Goal: Information Seeking & Learning: Learn about a topic

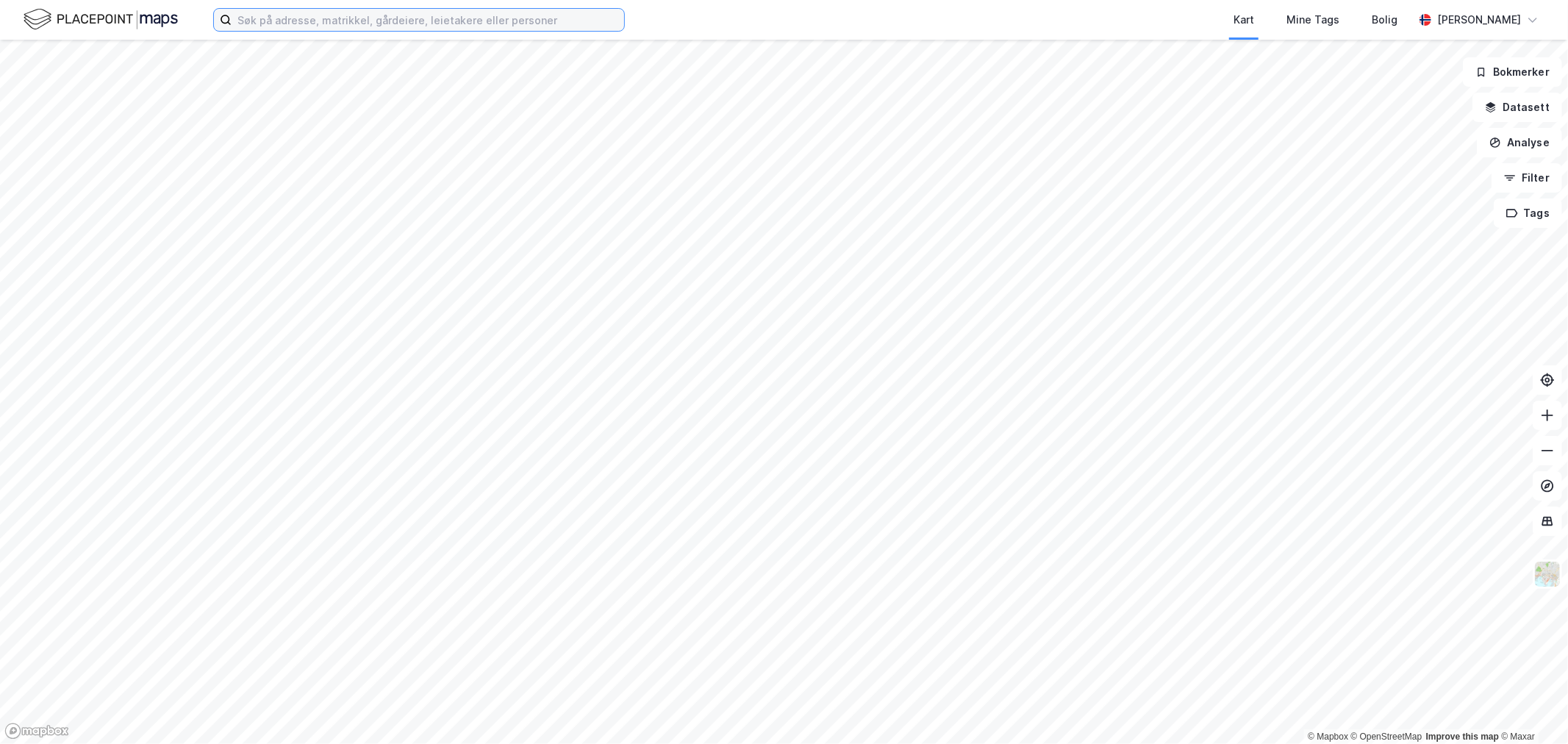
click at [371, 24] on input at bounding box center [428, 20] width 393 height 22
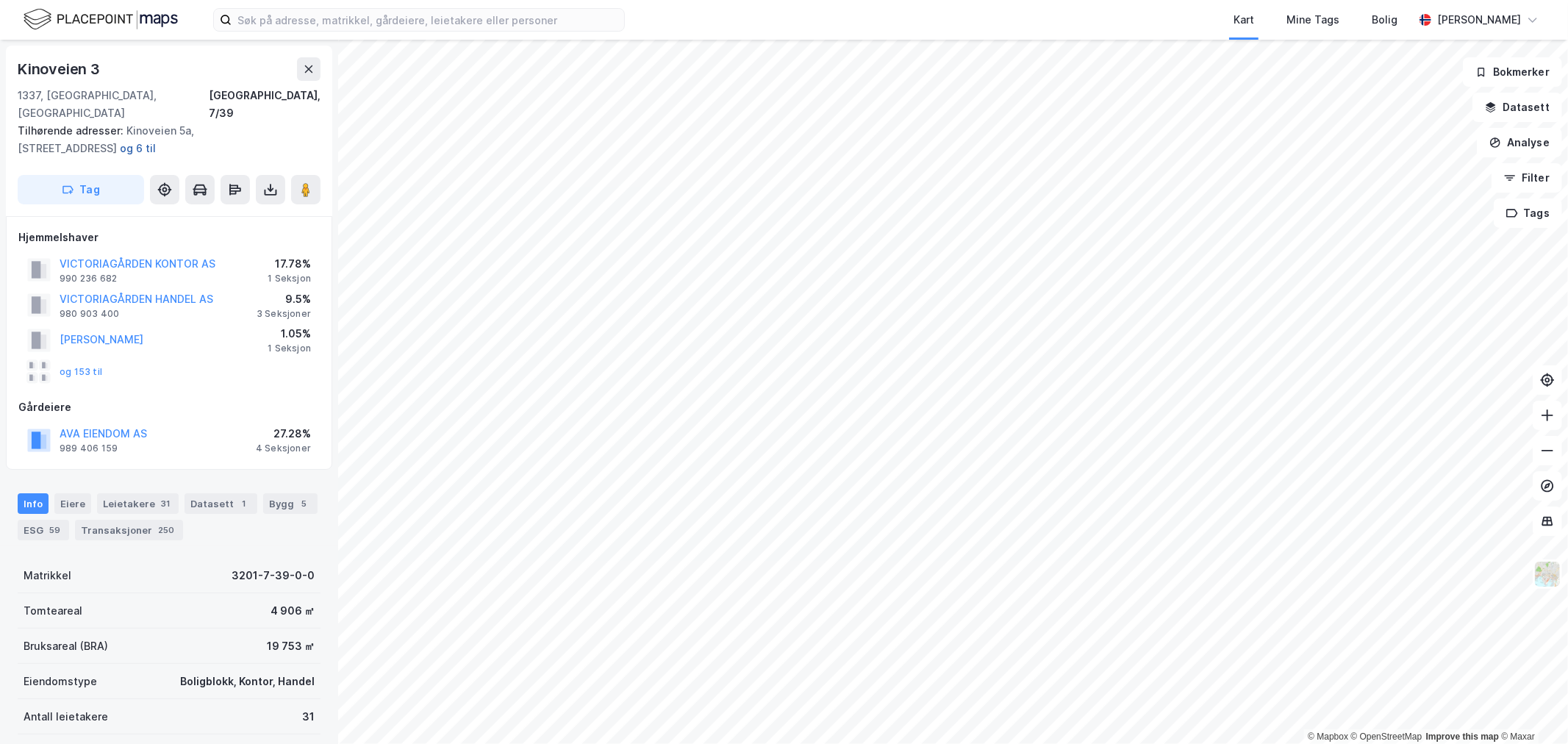
click at [0, 0] on button "og 6 til" at bounding box center [0, 0] width 0 height 0
click at [0, 0] on button "AVA EIENDOM AS" at bounding box center [0, 0] width 0 height 0
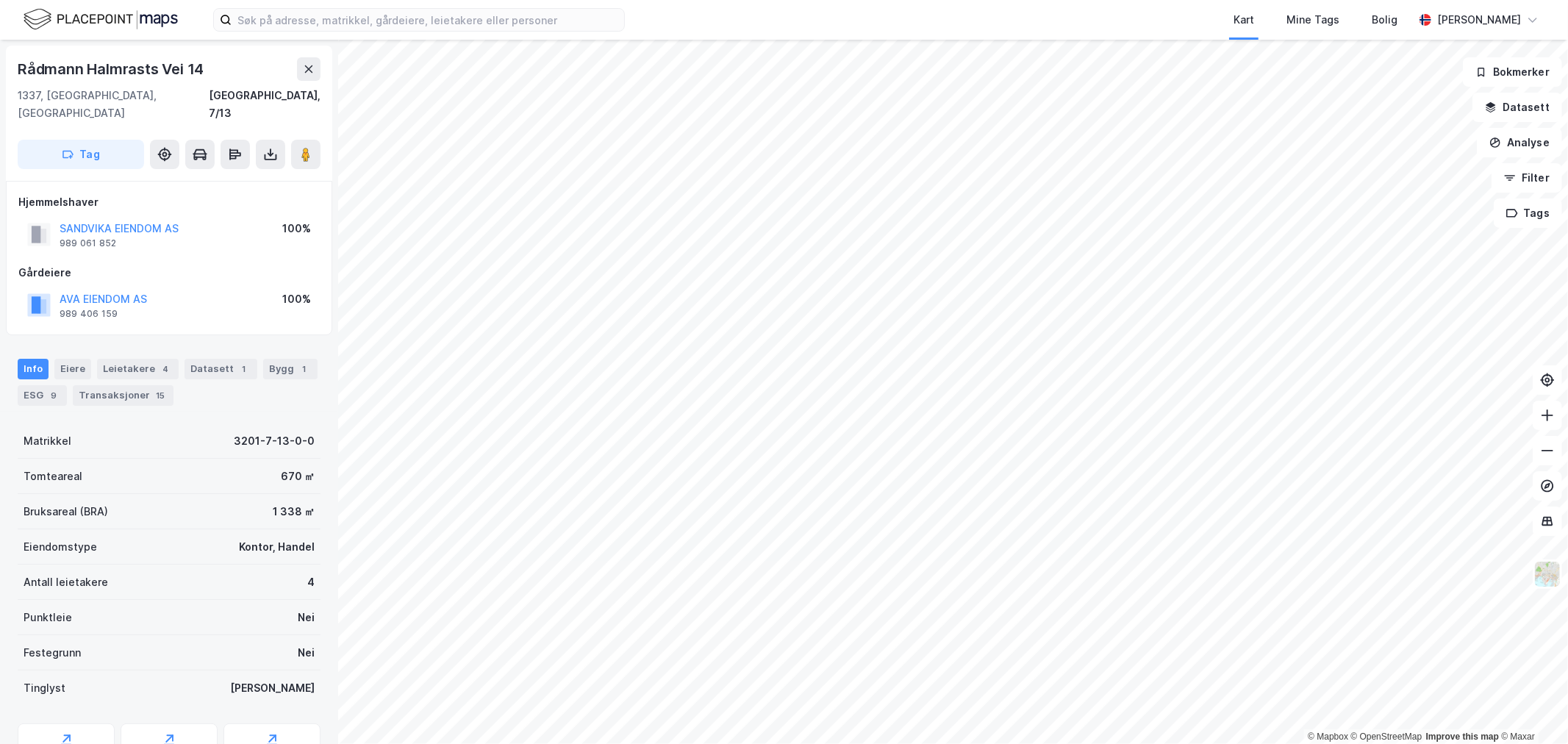
click at [263, 318] on div "Rådmann Halmrasts Vei 14 1337, Sandvika, Akershus Bærum, 7/13 Tag Hjemmelshaver…" at bounding box center [169, 391] width 338 height 704
click at [202, 265] on div "Gårdeiere AVA EIENDOM AS 989 406 159 100%" at bounding box center [169, 293] width 301 height 59
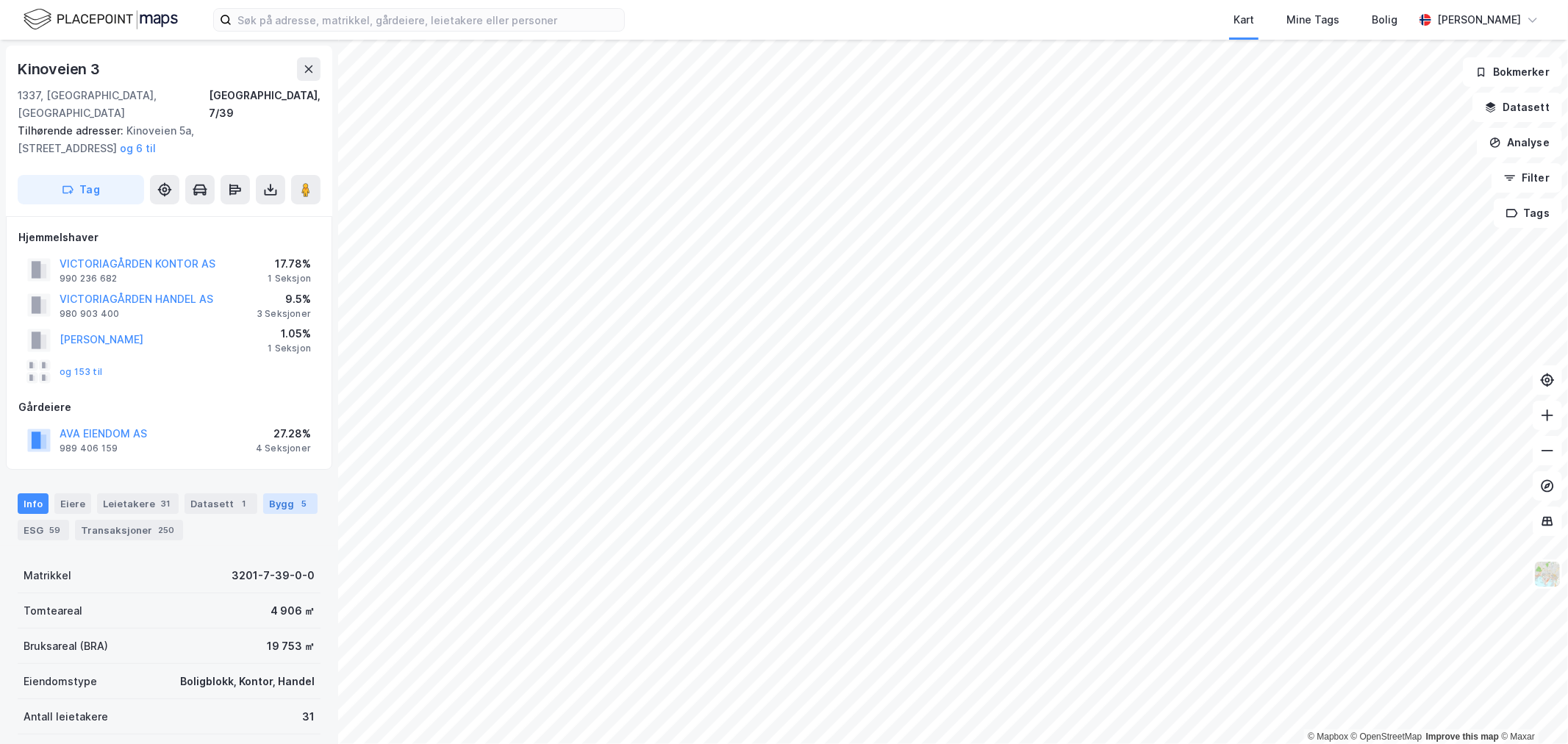
click at [296, 493] on div "Bygg 5" at bounding box center [290, 504] width 54 height 20
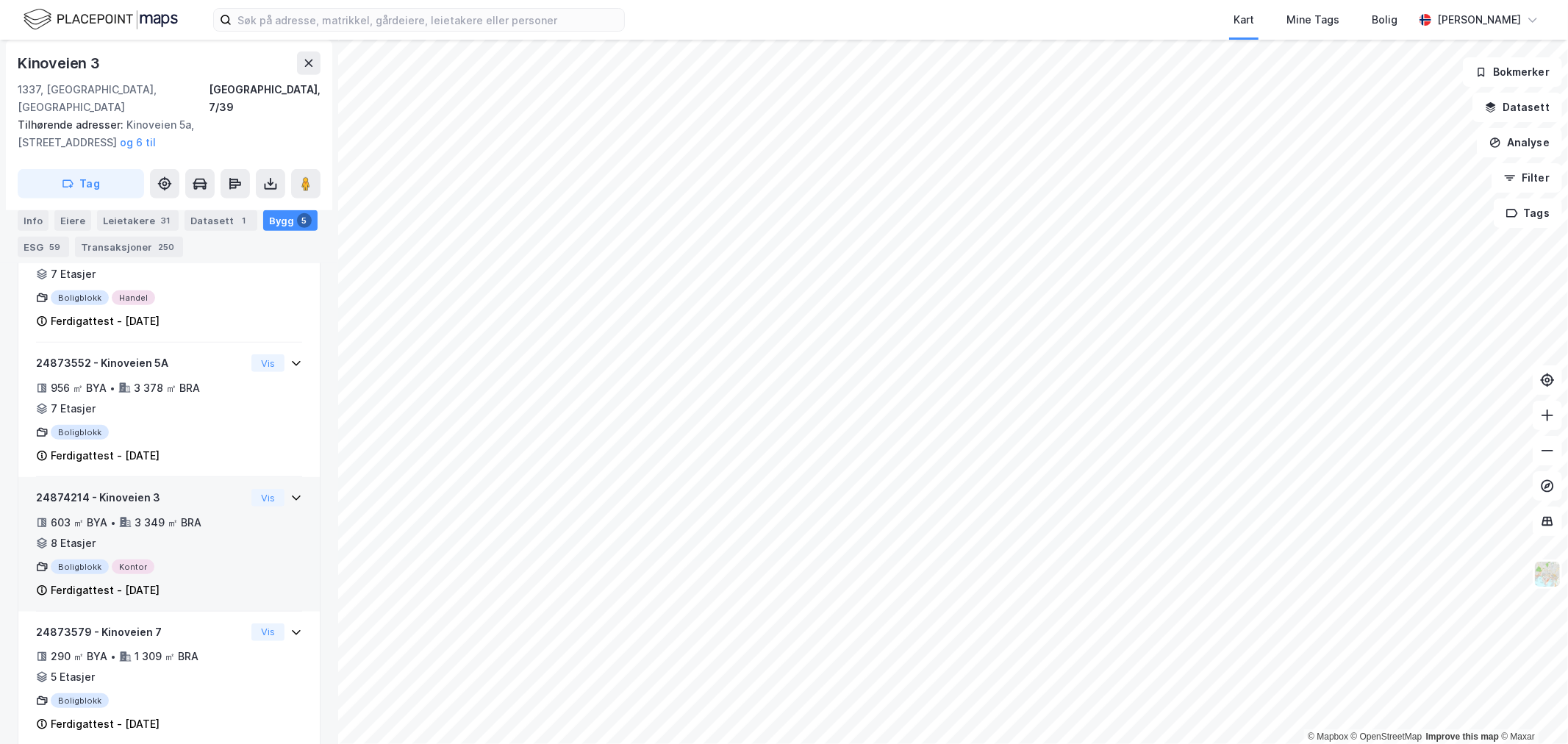
scroll to position [583, 0]
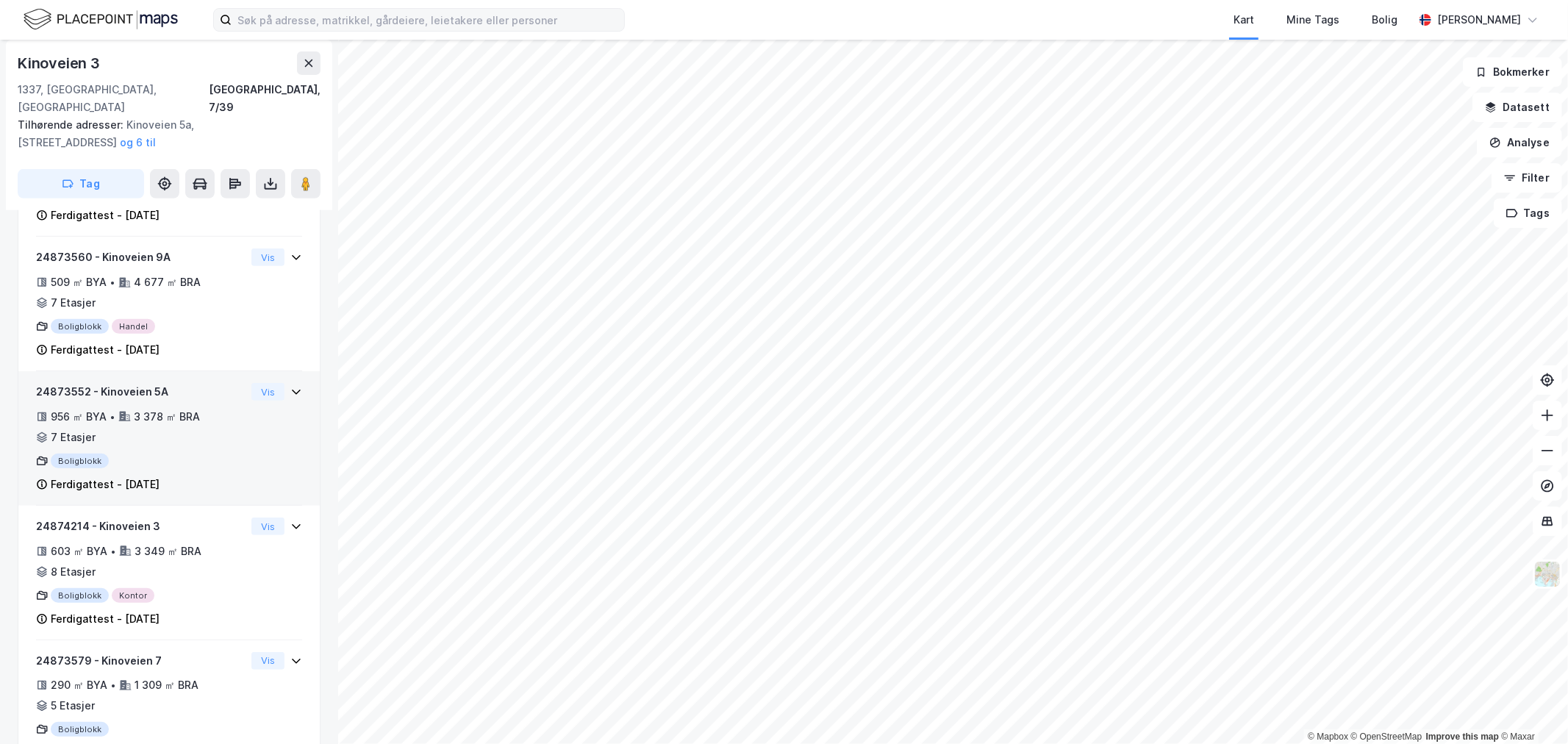
scroll to position [575, 0]
